Goal: Task Accomplishment & Management: Manage account settings

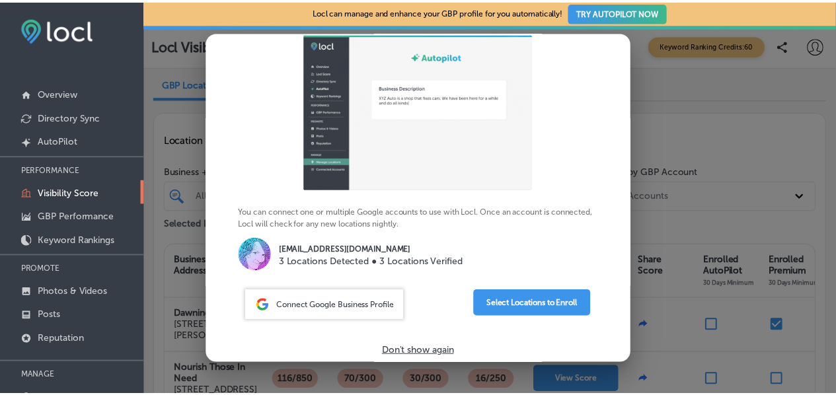
scroll to position [87, 0]
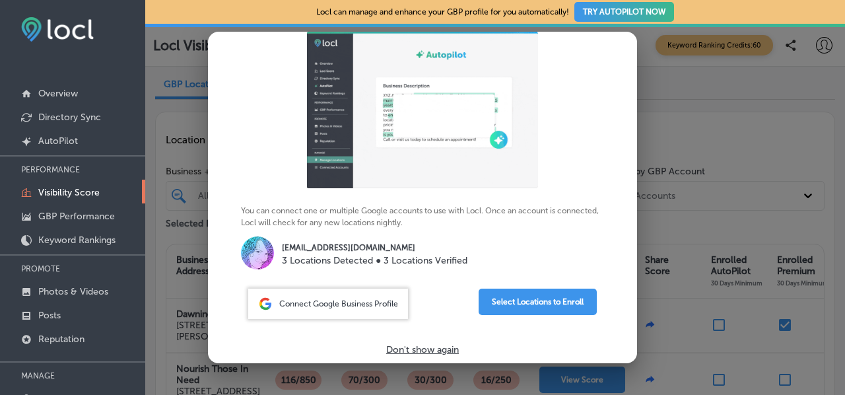
click at [420, 349] on p "Don't show again" at bounding box center [422, 349] width 73 height 11
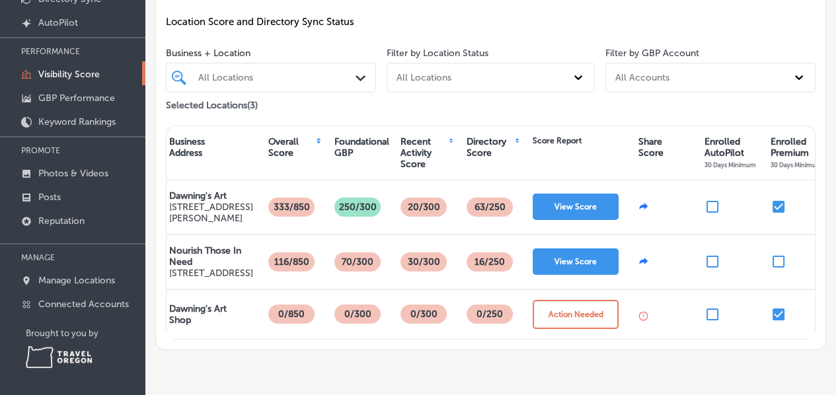
scroll to position [0, 0]
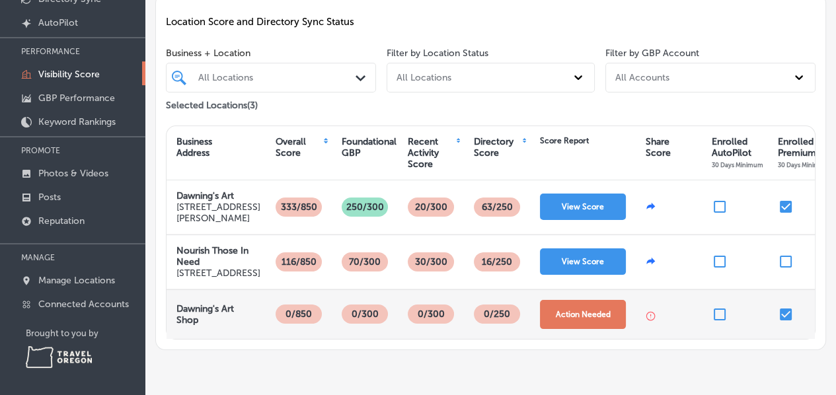
click at [567, 329] on button "Action Needed" at bounding box center [583, 314] width 86 height 29
select select "US"
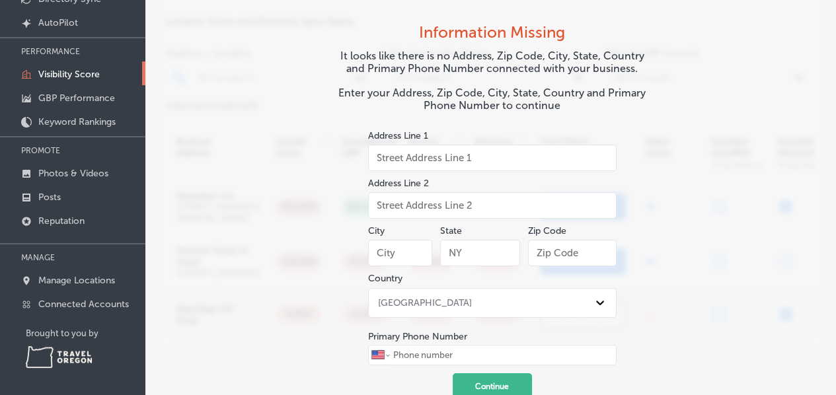
scroll to position [33, 0]
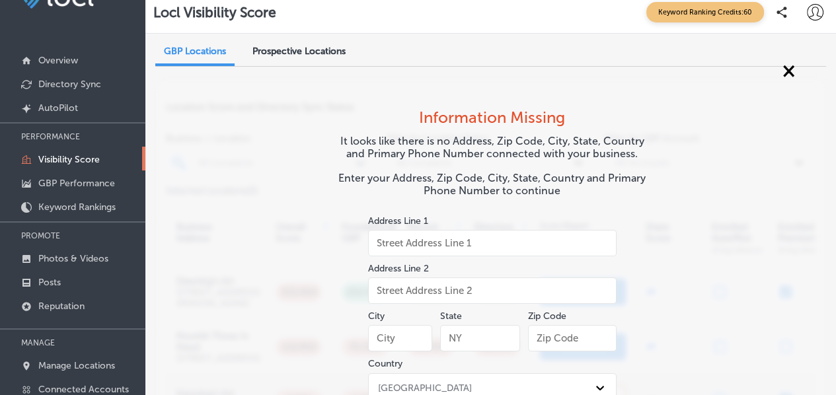
click at [782, 71] on span "×" at bounding box center [788, 70] width 13 height 24
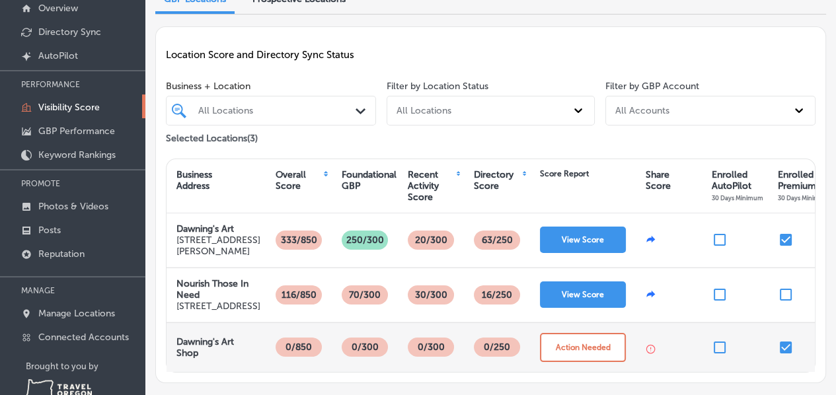
scroll to position [86, 0]
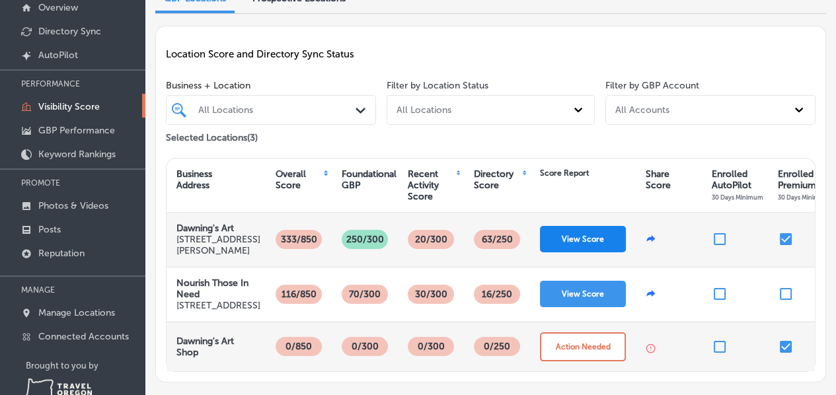
click at [581, 239] on button "View Score" at bounding box center [583, 239] width 86 height 26
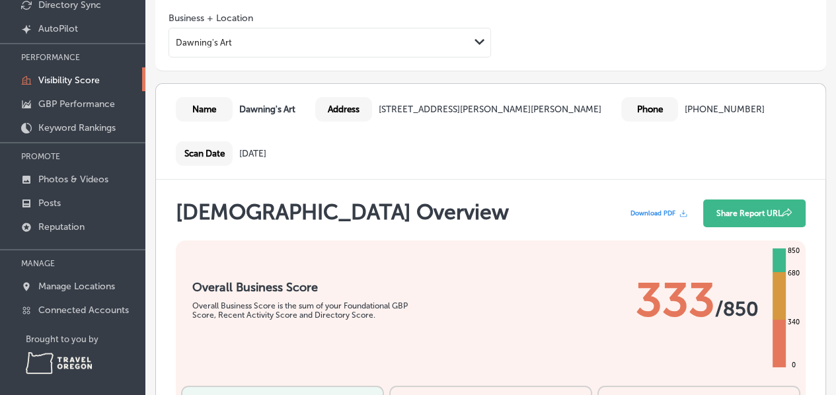
scroll to position [118, 0]
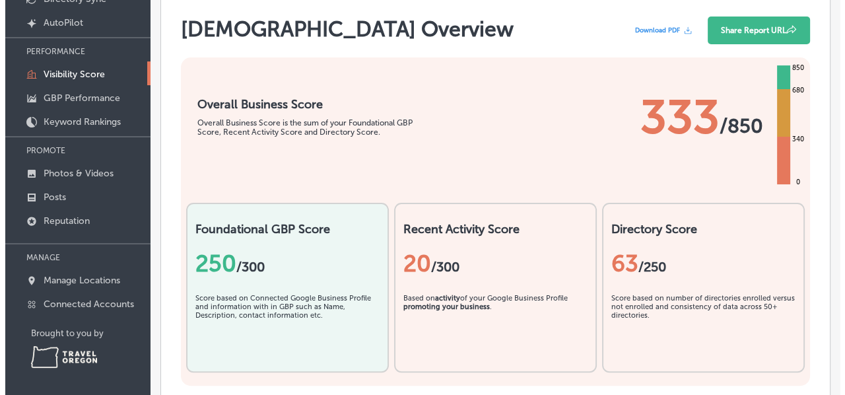
scroll to position [0, 0]
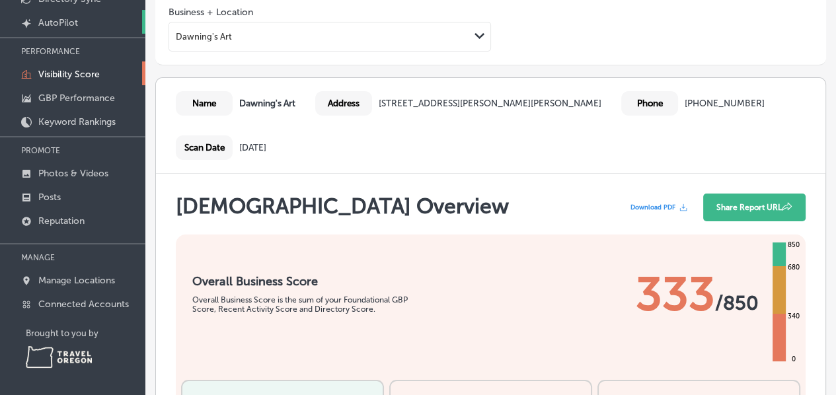
click at [90, 17] on link "Created by potrace 1.10, written by [PERSON_NAME] [DATE]-[DATE] AutoPilot" at bounding box center [72, 22] width 145 height 24
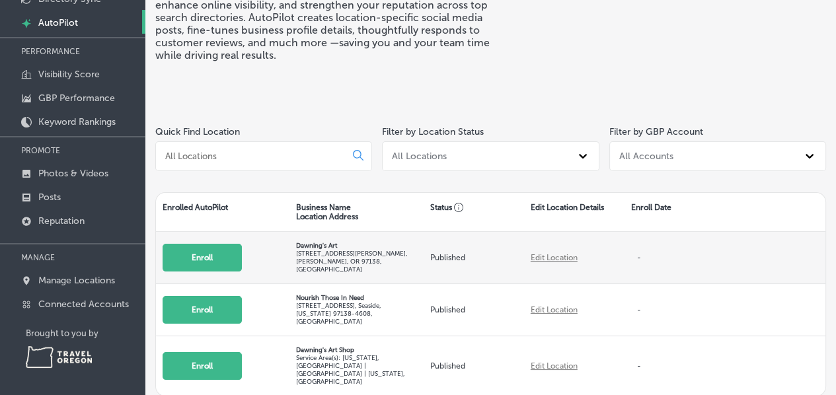
click at [217, 256] on button "Enroll" at bounding box center [201, 258] width 79 height 28
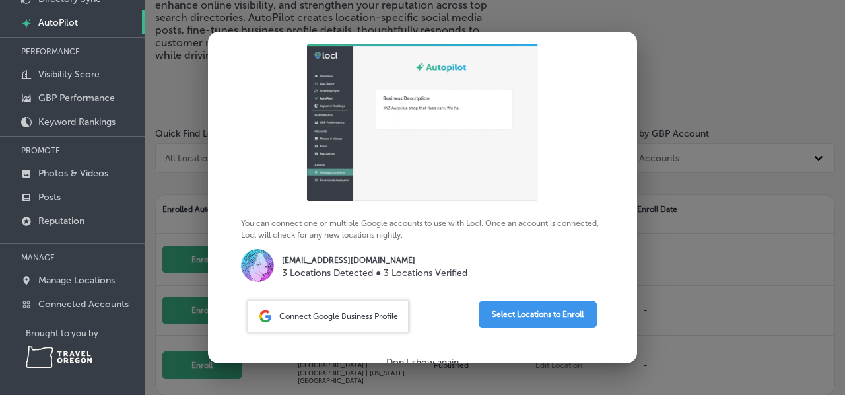
scroll to position [87, 0]
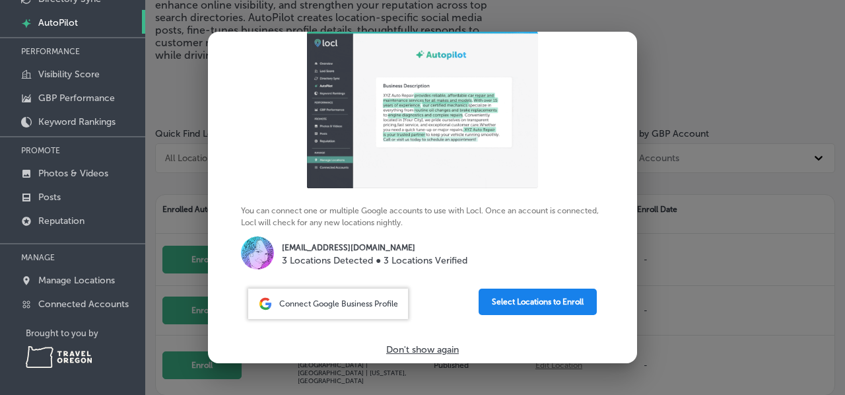
click at [512, 299] on button "Select Locations to Enroll" at bounding box center [538, 302] width 118 height 26
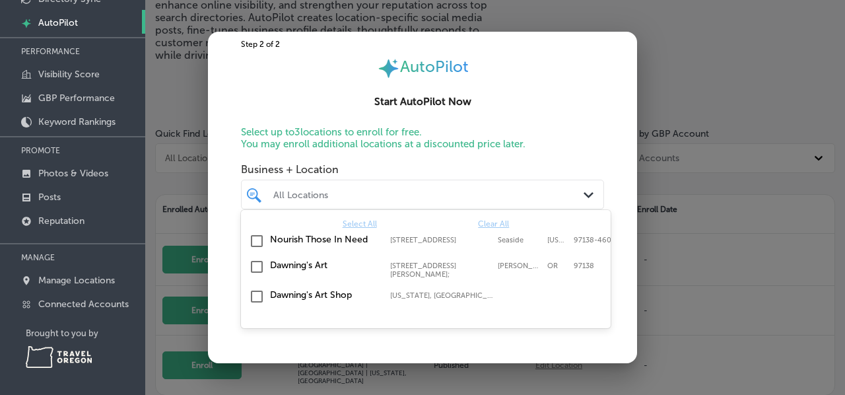
click at [544, 200] on div "All Locations" at bounding box center [429, 194] width 312 height 11
click at [256, 266] on input "checkbox" at bounding box center [257, 267] width 16 height 16
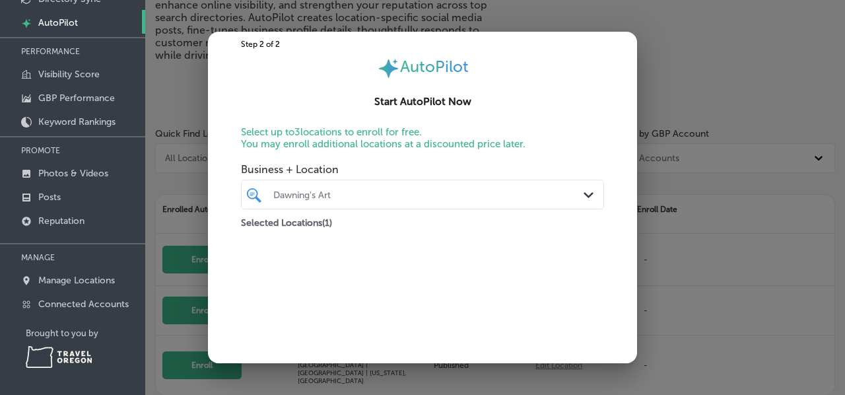
click at [569, 102] on h2 "Start AutoPilot Now" at bounding box center [423, 102] width 398 height 12
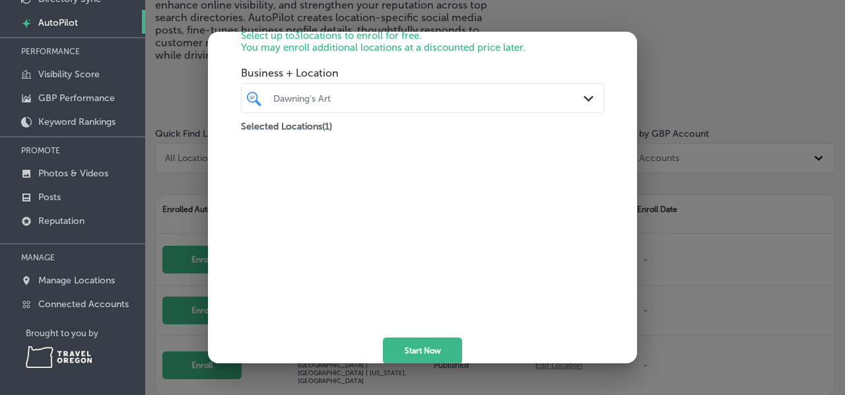
scroll to position [122, 0]
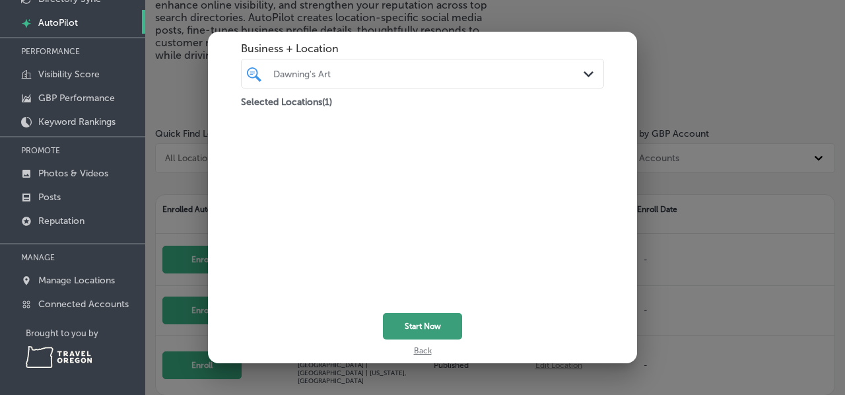
click at [430, 319] on button "Start Now" at bounding box center [422, 326] width 79 height 26
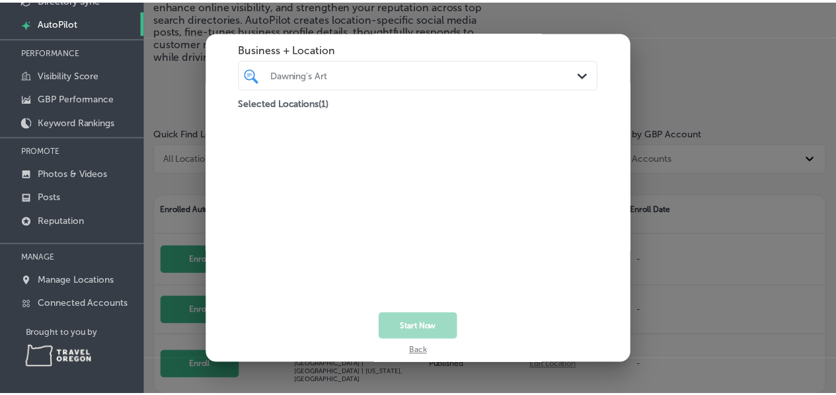
scroll to position [87, 0]
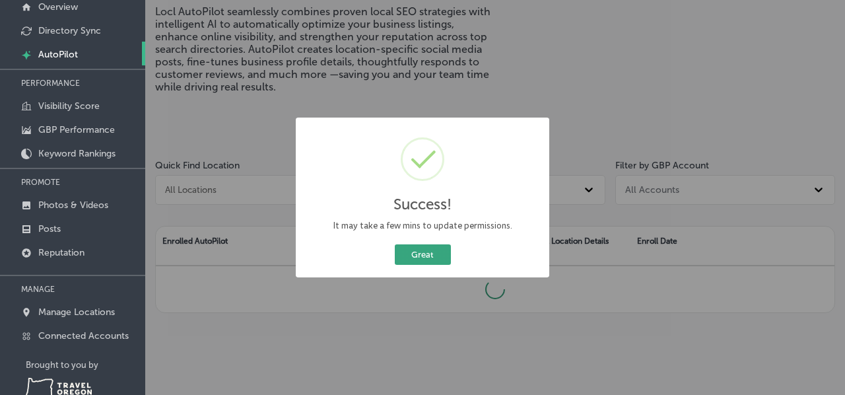
click at [410, 256] on button "Great" at bounding box center [423, 254] width 56 height 20
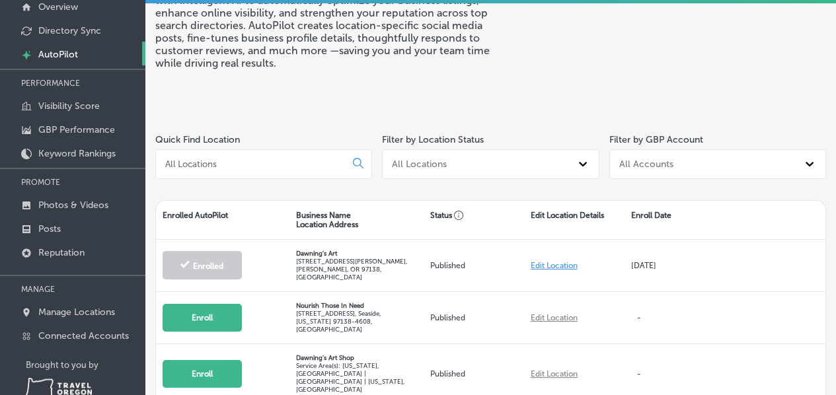
scroll to position [122, 0]
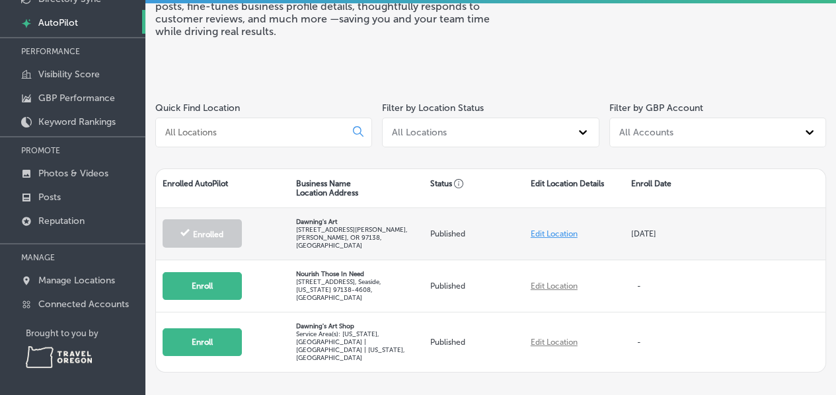
click at [564, 229] on link "Edit Location" at bounding box center [553, 233] width 47 height 9
select select "US"
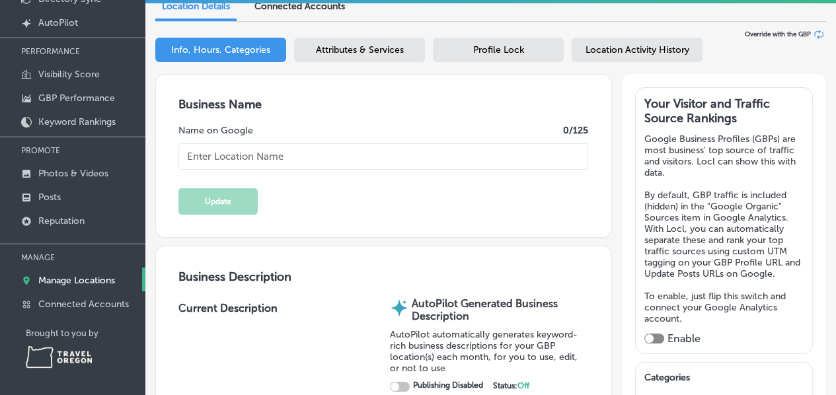
type input "Dawning's Art"
type textarea "Discover Dawning’s Art, where creativity and community unite in every brushstro…"
type input "[EMAIL_ADDRESS][DOMAIN_NAME]"
type input "[URL][DOMAIN_NAME]"
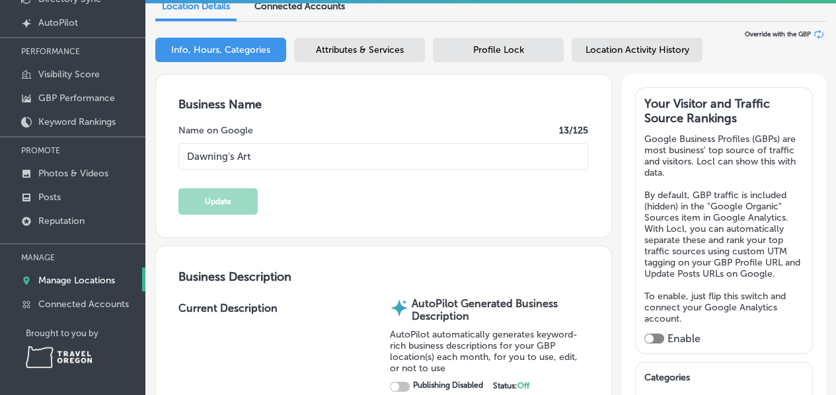
type input "[URL][DOMAIN_NAME]"
type input "[STREET_ADDRESS][PERSON_NAME]"
type input "[PERSON_NAME]"
type input "97138"
type input "US"
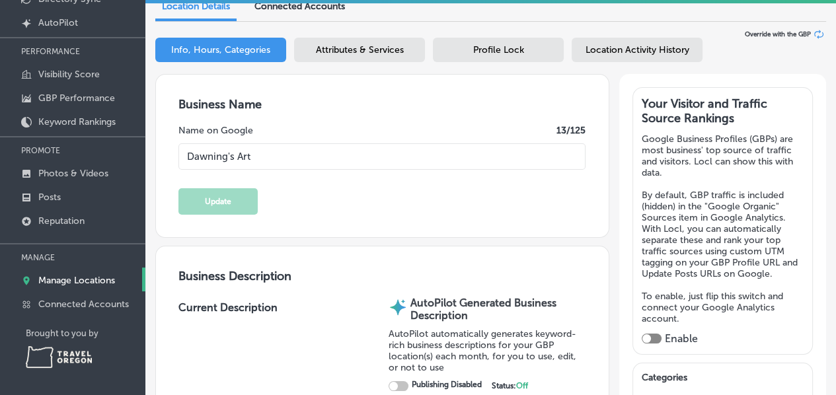
checkbox input "true"
type input "[URL][DOMAIN_NAME]"
type textarea "Looking for a fun thing to do on the [US_STATE] Coast? Check out our boutique A…"
type input "[PHONE_NUMBER]"
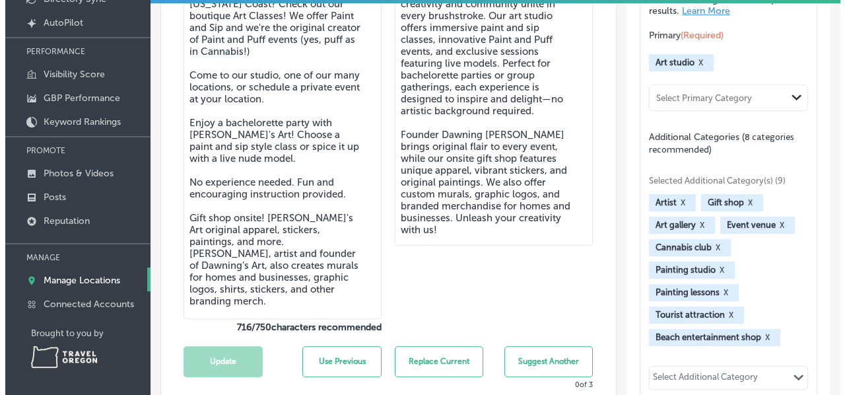
scroll to position [449, 0]
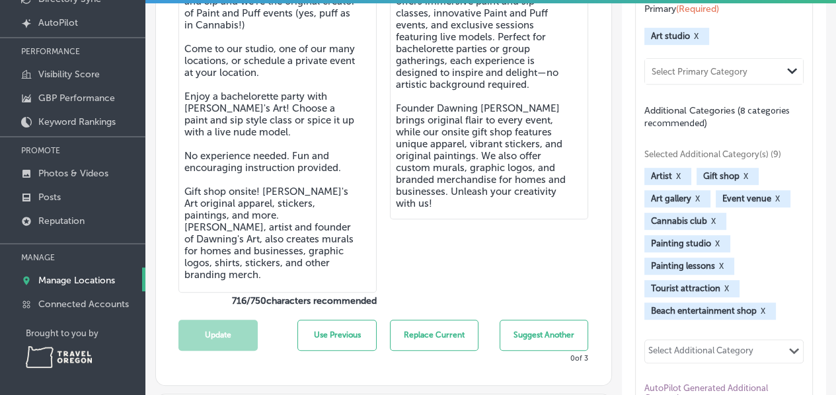
click at [431, 336] on button "Replace Current" at bounding box center [434, 335] width 89 height 31
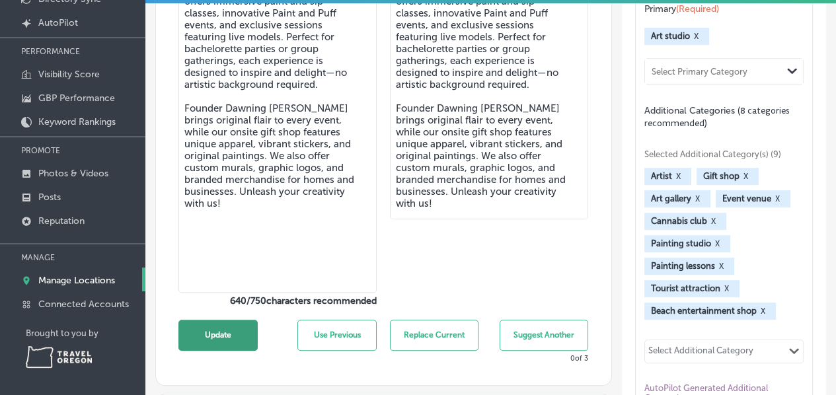
click at [221, 325] on button "Update" at bounding box center [217, 335] width 79 height 31
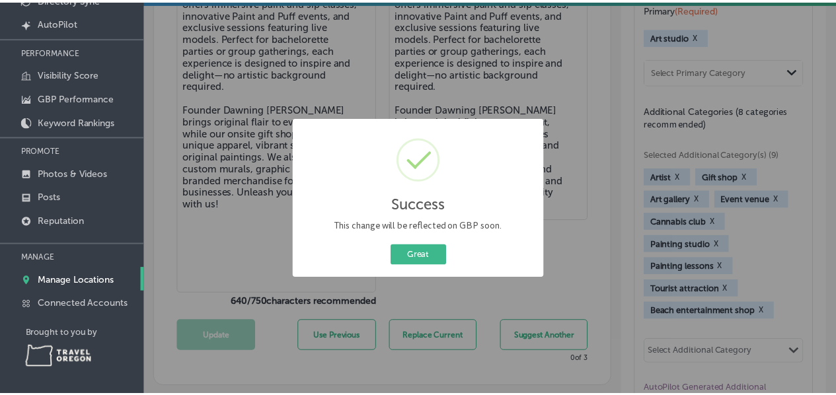
scroll to position [450, 0]
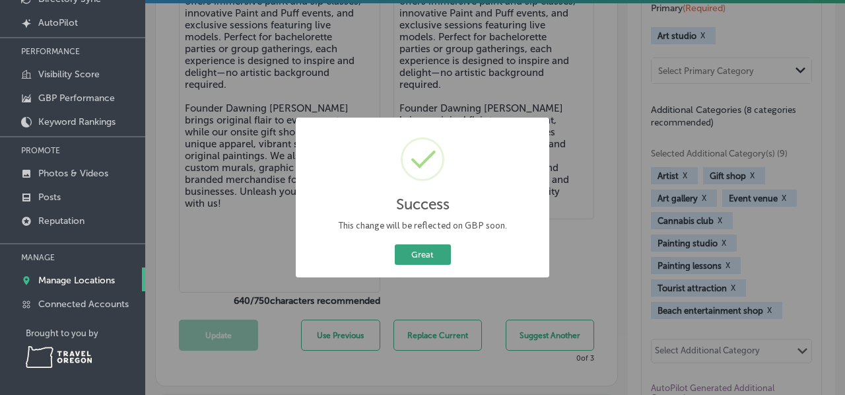
click at [431, 254] on button "Great" at bounding box center [423, 254] width 56 height 20
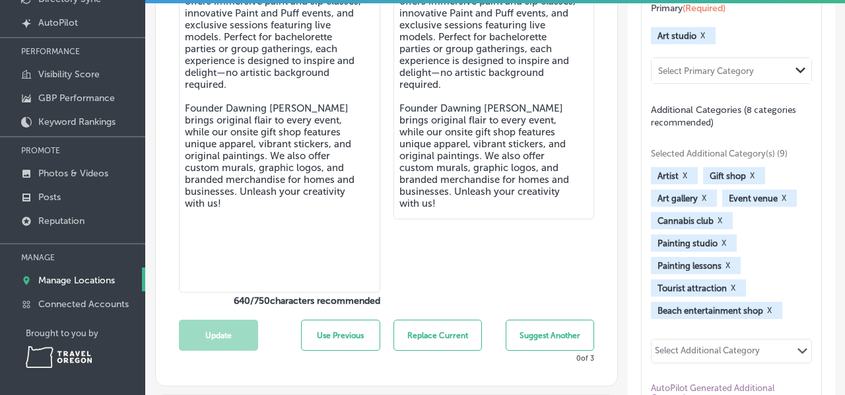
scroll to position [449, 0]
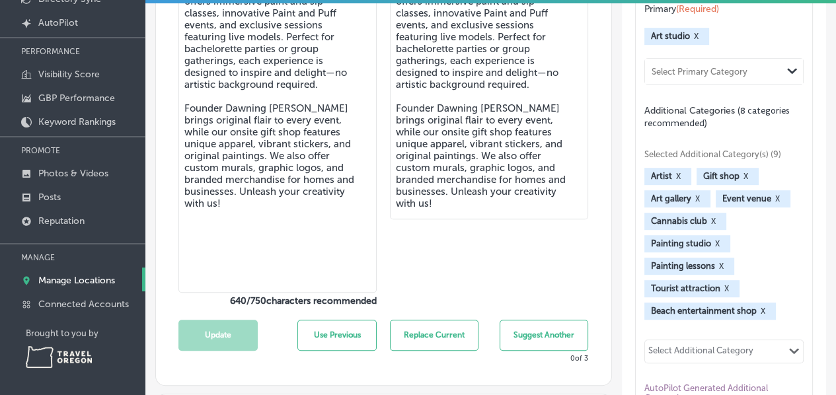
click at [292, 186] on textarea "Discover Dawning’s Art, where creativity and community unite in every brushstro…" at bounding box center [277, 123] width 198 height 339
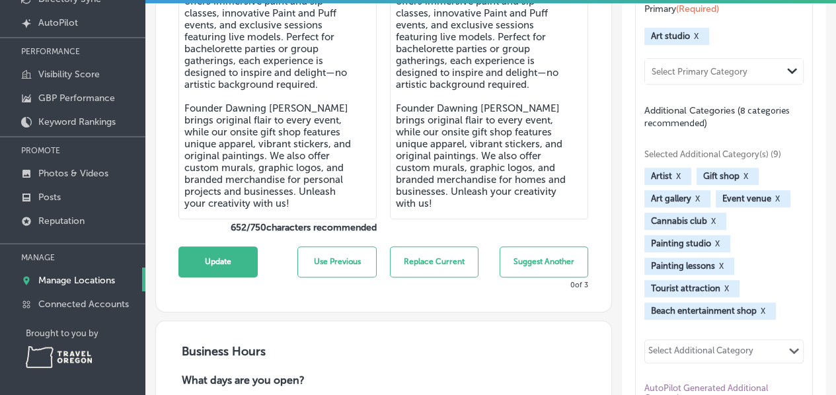
click at [231, 157] on textarea "Discover Dawning’s Art, where creativity and community unite in every brushstro…" at bounding box center [277, 87] width 198 height 266
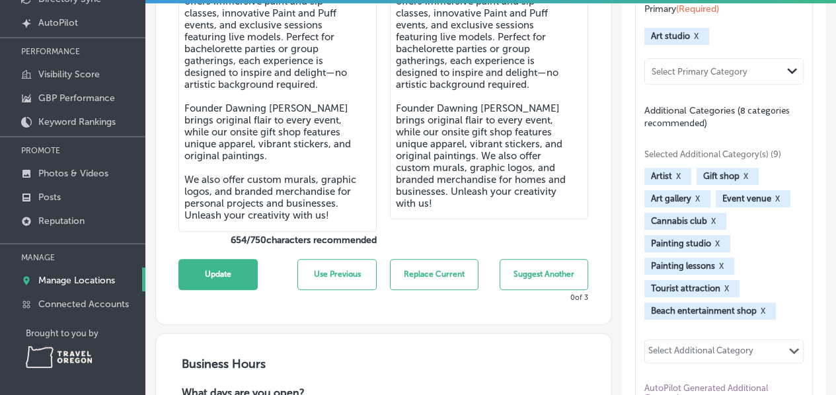
click at [221, 112] on textarea "Discover Dawning’s Art, where creativity and community unite in every brushstro…" at bounding box center [277, 93] width 198 height 278
type textarea "Discover Dawning’s Art, where creativity and community unite in every brushstro…"
click at [233, 271] on button "Update" at bounding box center [217, 274] width 79 height 31
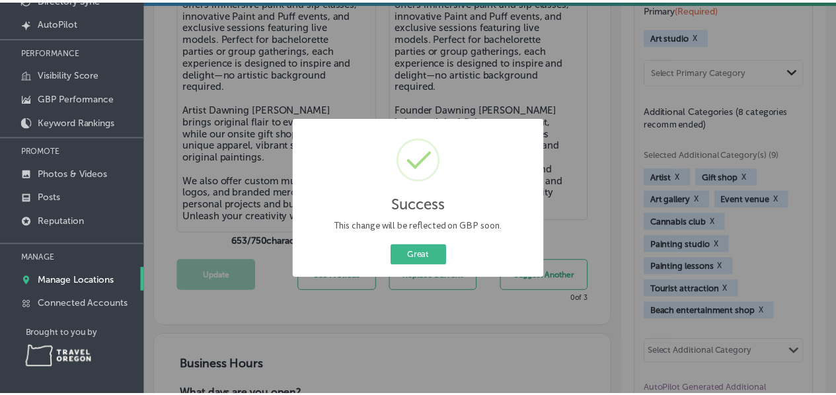
scroll to position [450, 0]
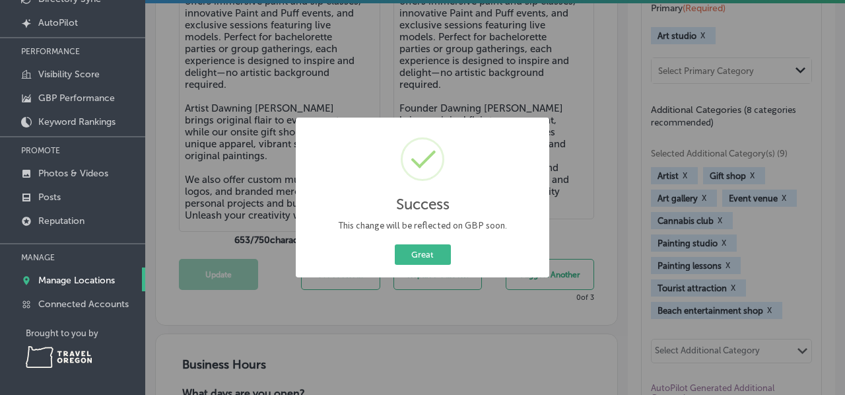
click at [444, 244] on button "Great" at bounding box center [423, 254] width 56 height 20
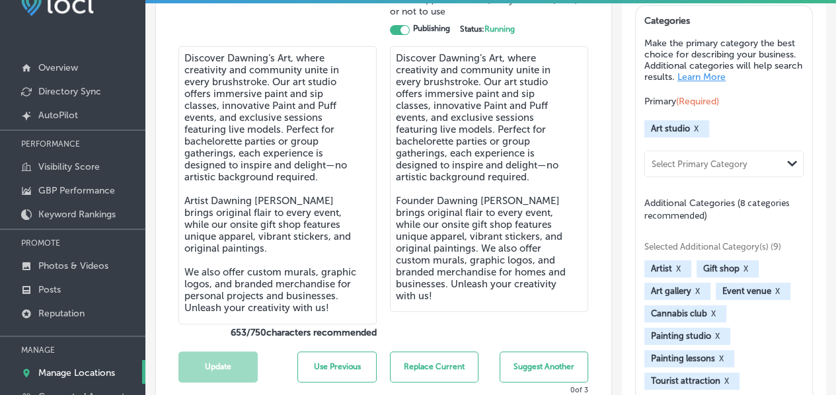
scroll to position [0, 0]
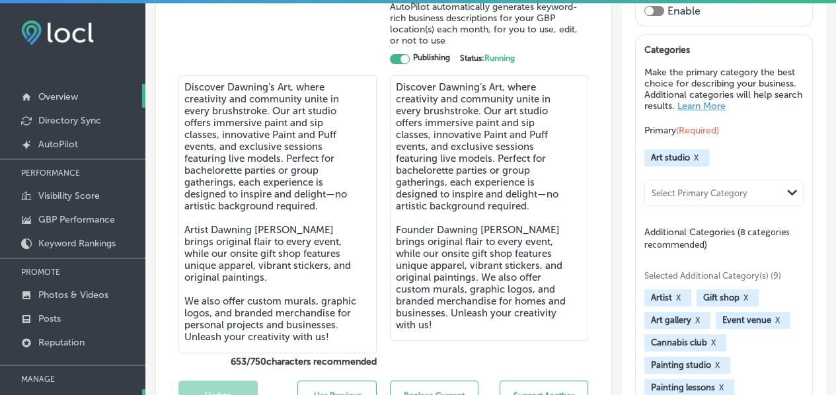
click at [43, 96] on p "Overview" at bounding box center [58, 96] width 40 height 11
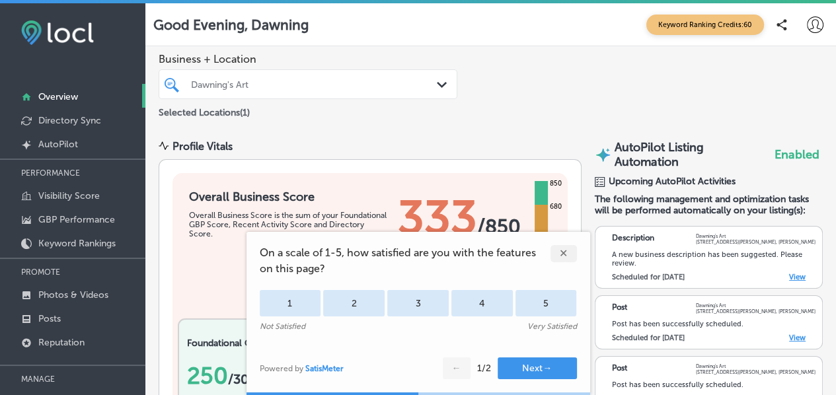
click at [560, 255] on div "✕" at bounding box center [563, 253] width 26 height 17
